Goal: Communication & Community: Participate in discussion

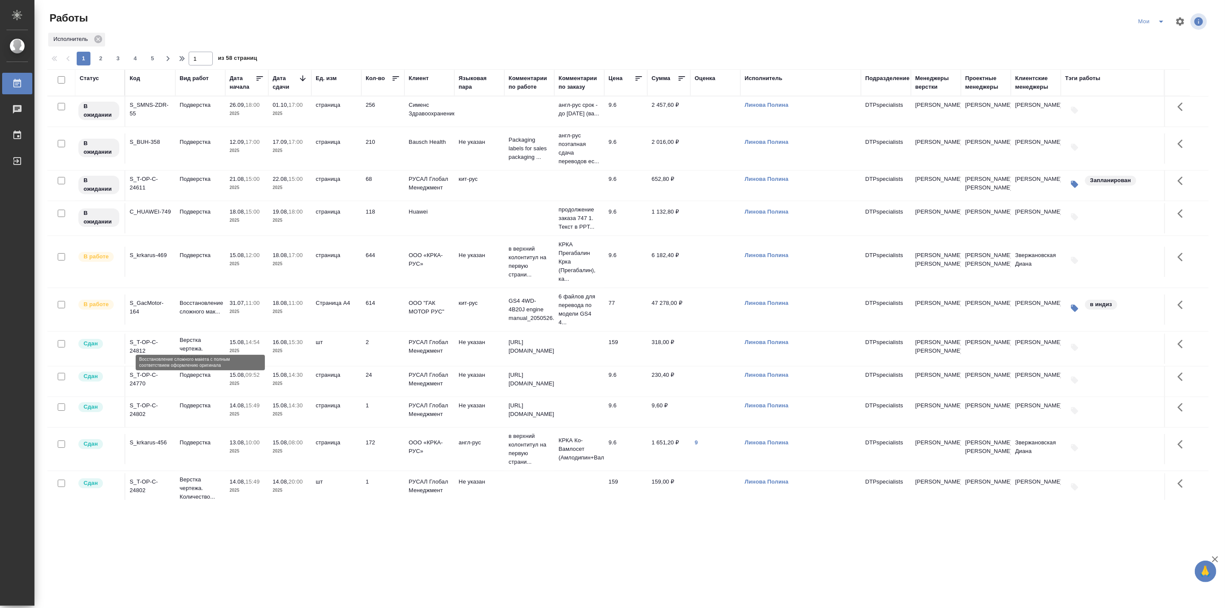
click at [203, 316] on p "Восстановление сложного мак..." at bounding box center [200, 307] width 41 height 17
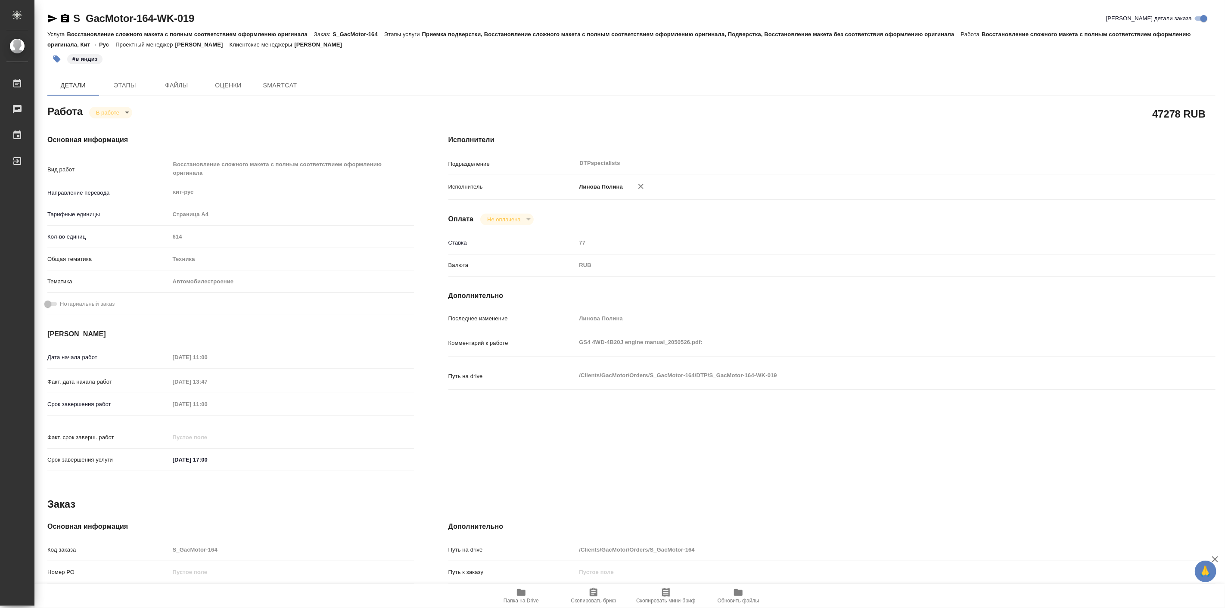
type textarea "x"
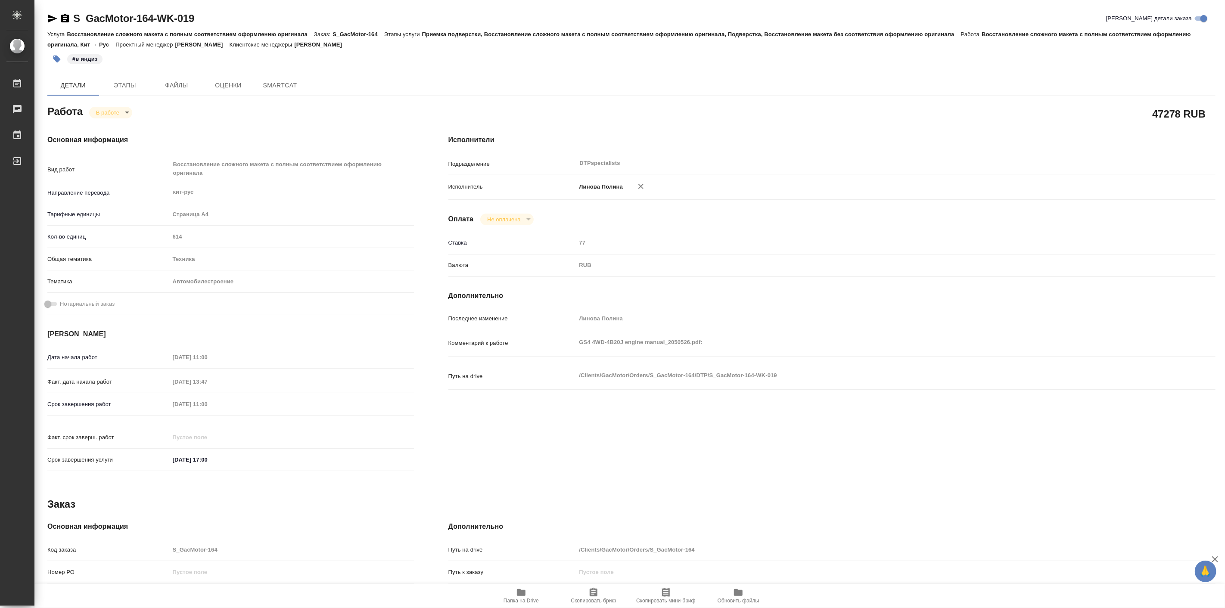
type textarea "x"
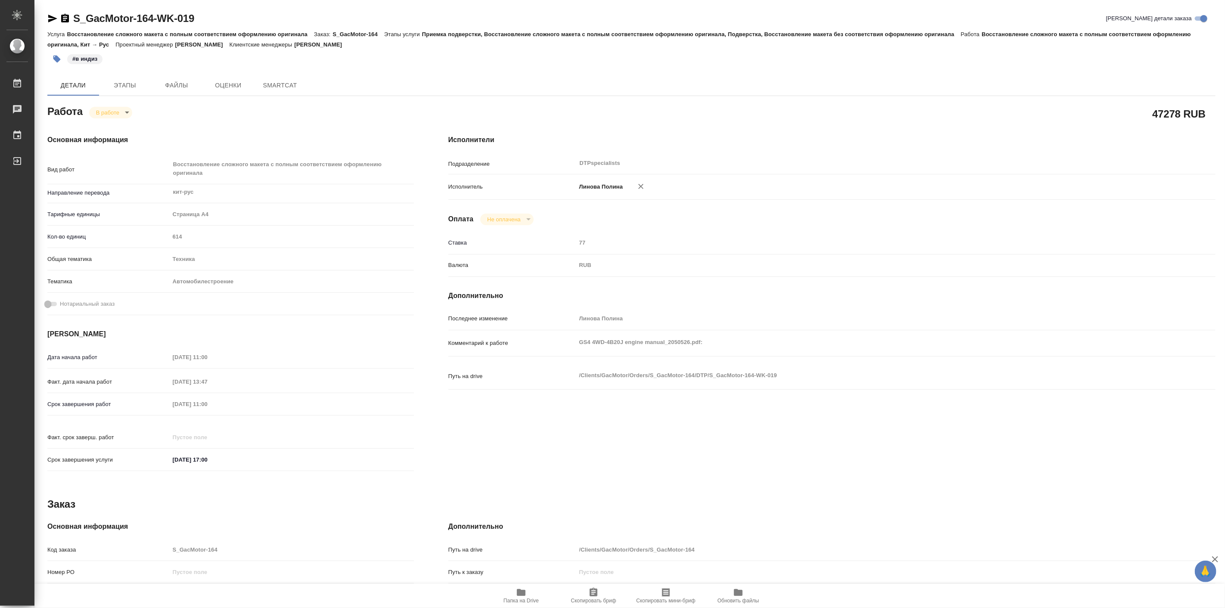
type textarea "x"
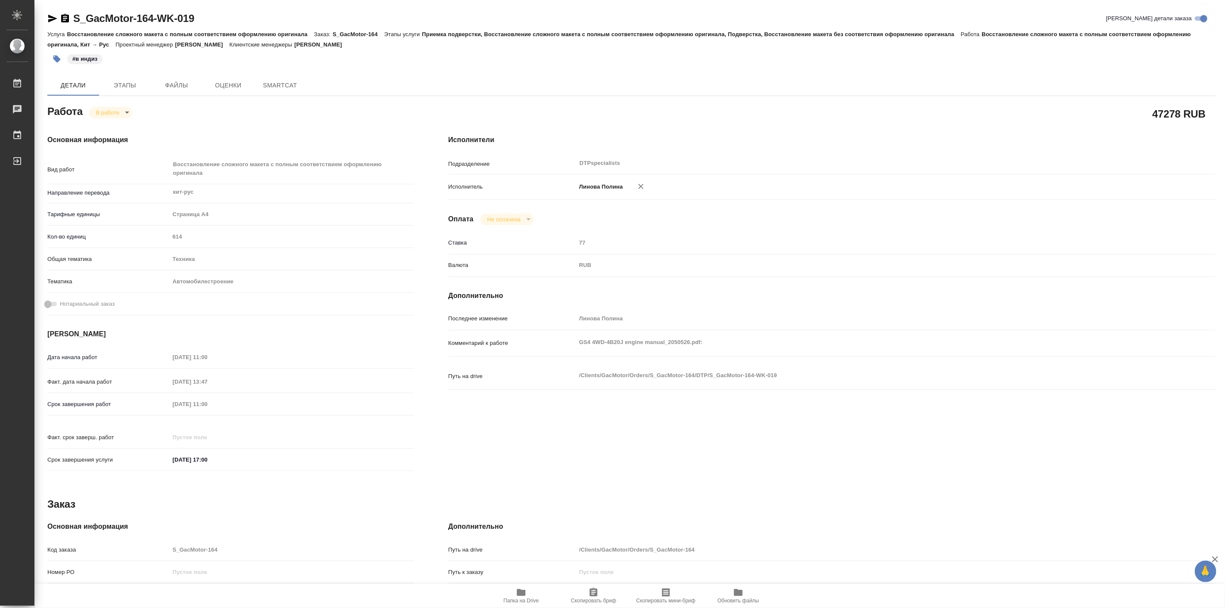
type textarea "x"
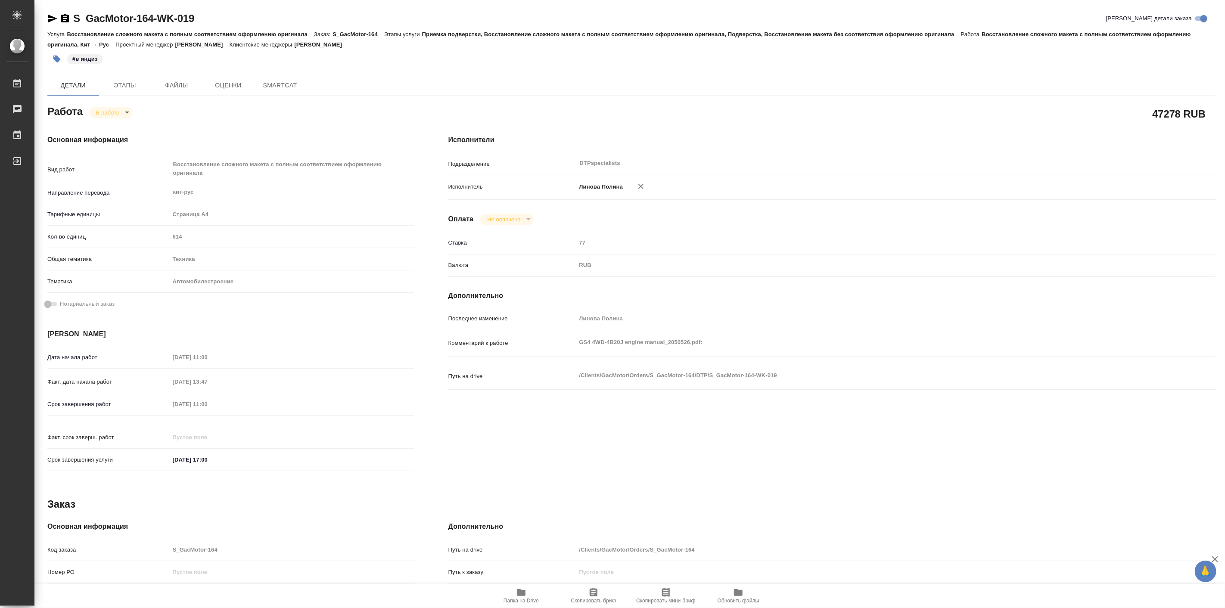
type textarea "x"
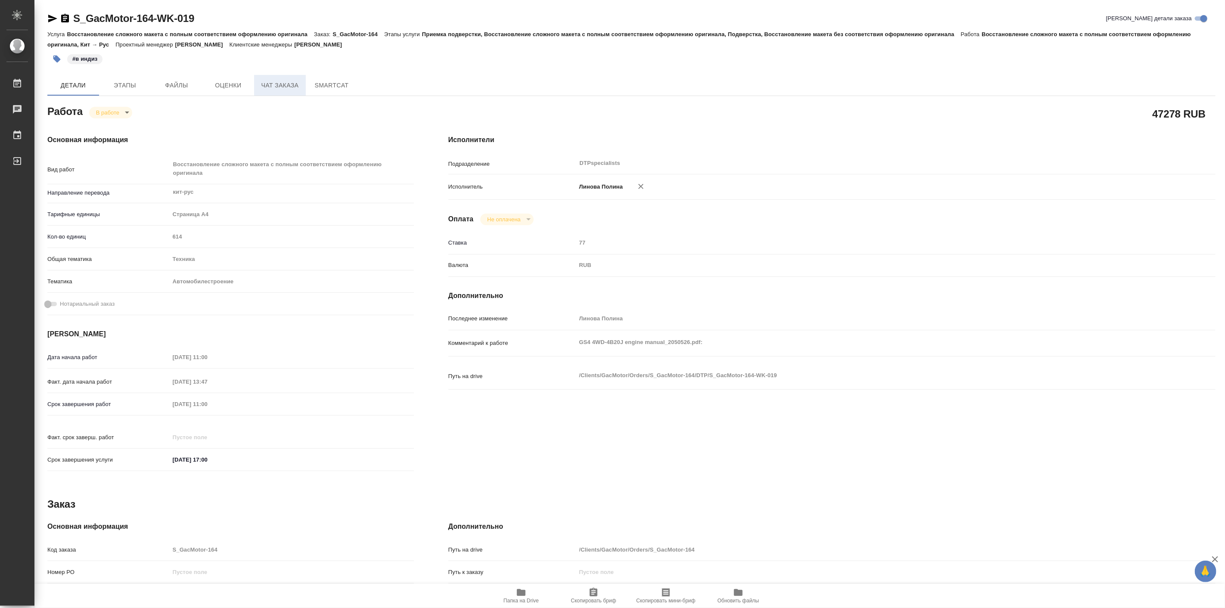
click at [280, 88] on span "Чат заказа" at bounding box center [279, 85] width 41 height 11
type textarea "x"
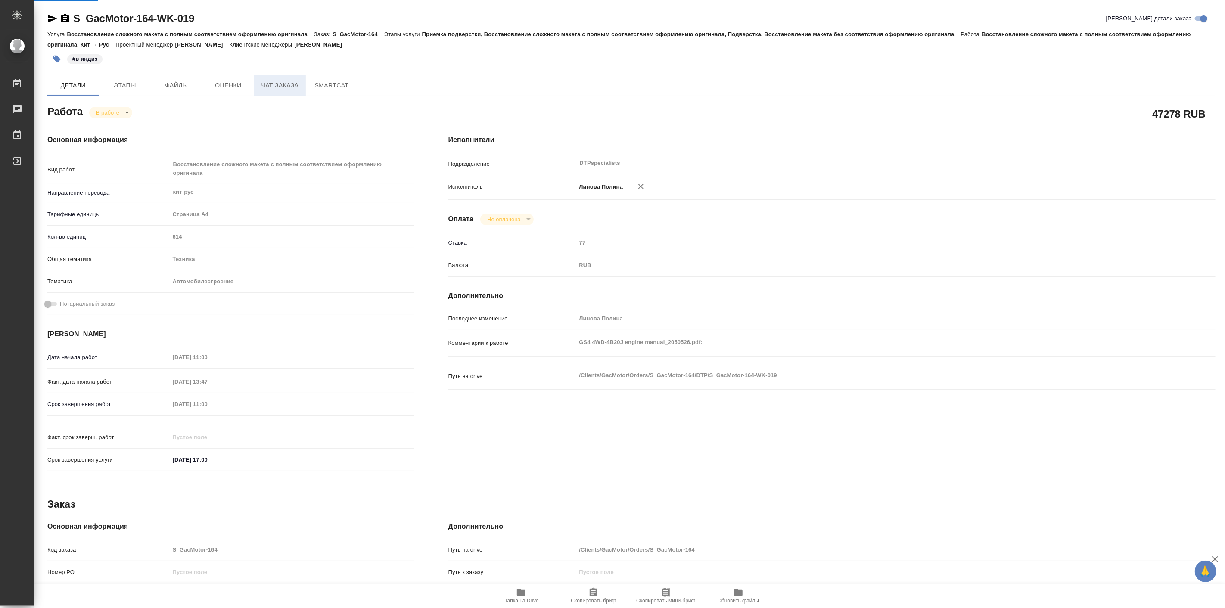
type textarea "x"
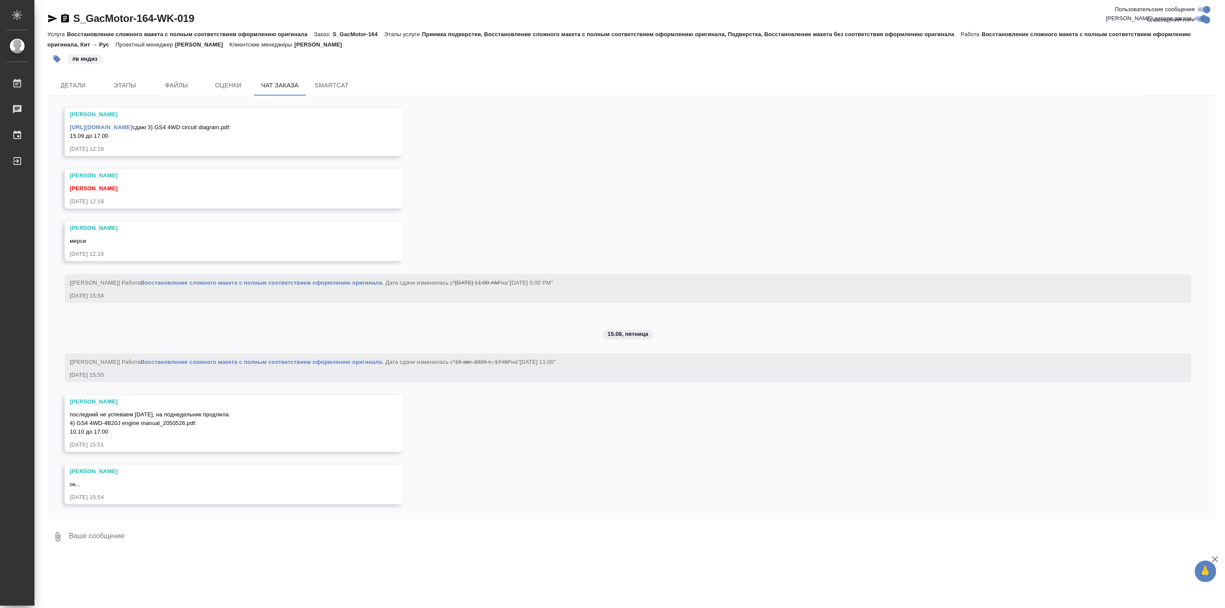
scroll to position [12774, 0]
